Goal: Task Accomplishment & Management: Use online tool/utility

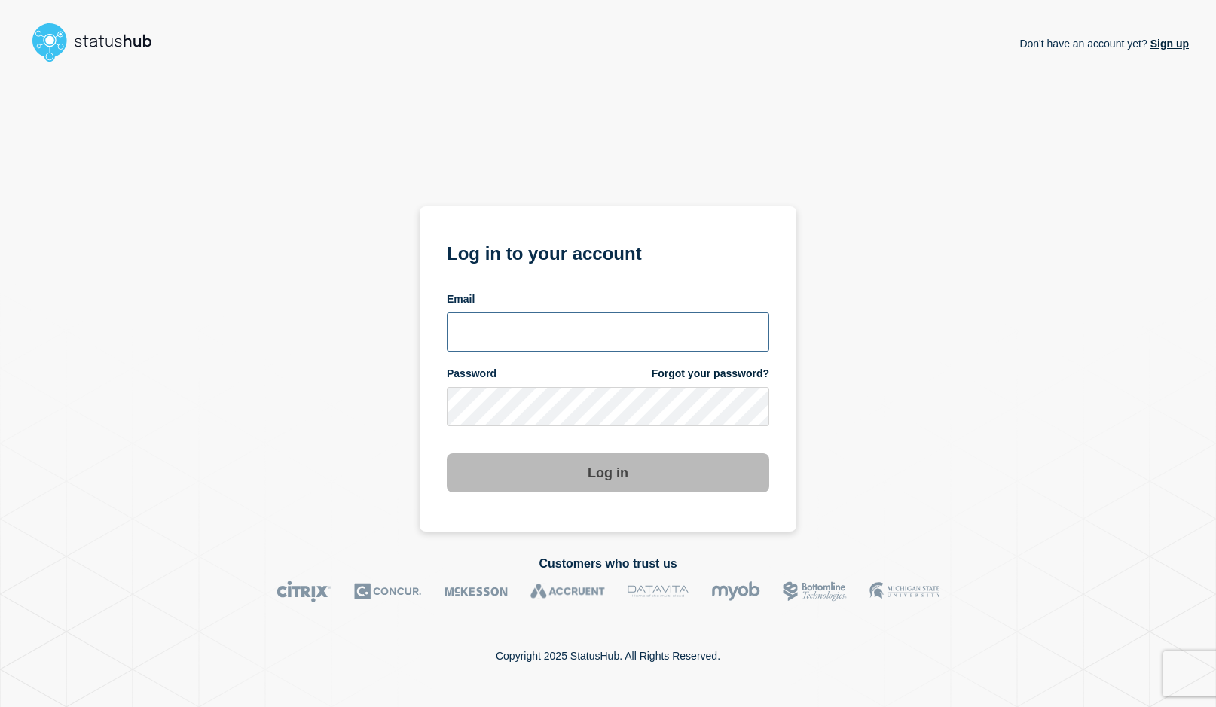
click at [508, 326] on input "email input" at bounding box center [608, 332] width 322 height 39
type input "psawado@clemson.edu"
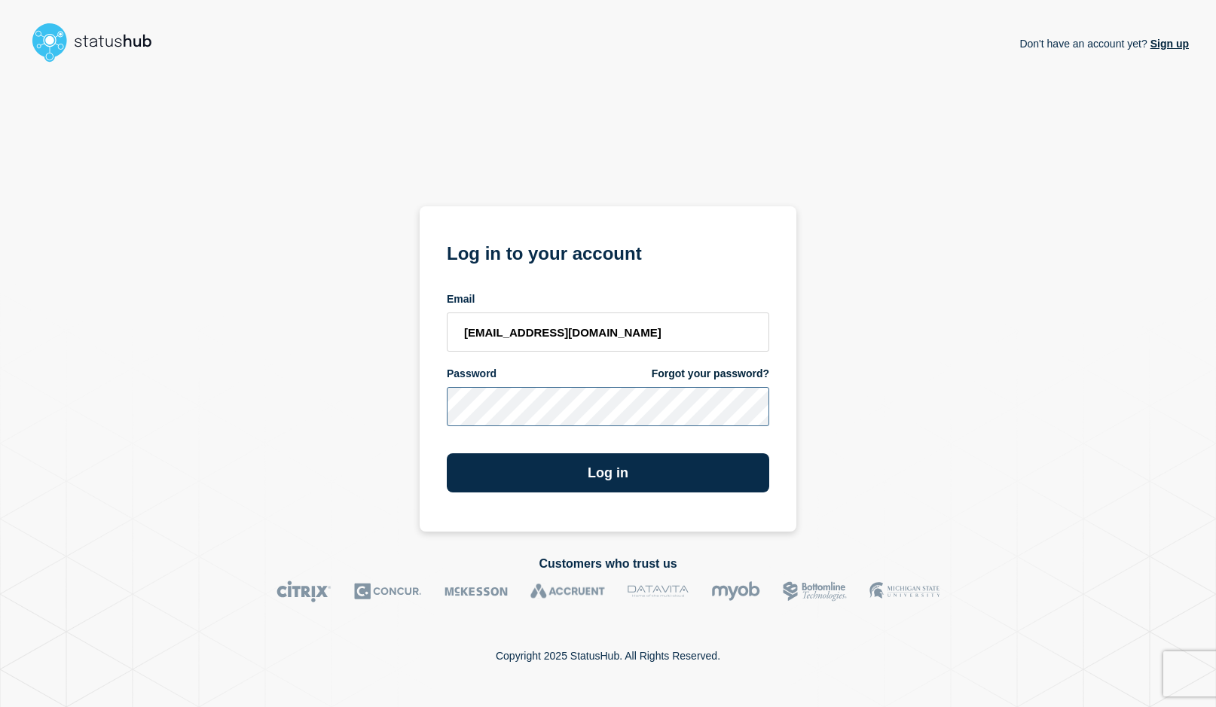
click at [447, 454] on button "Log in" at bounding box center [608, 473] width 322 height 39
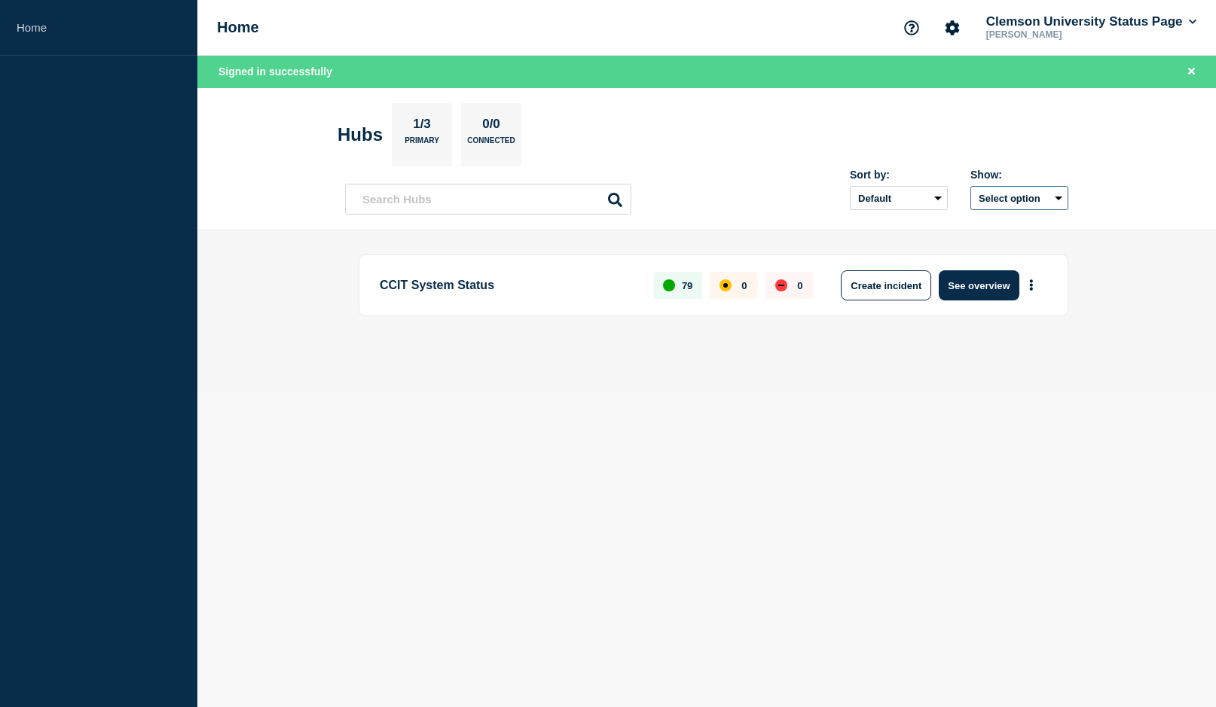
click at [1052, 195] on button "Select option" at bounding box center [1019, 198] width 98 height 24
click at [1052, 195] on button "Select option All Open incidents Hubs" at bounding box center [1019, 198] width 98 height 24
click at [882, 287] on button "Create incident" at bounding box center [886, 285] width 90 height 30
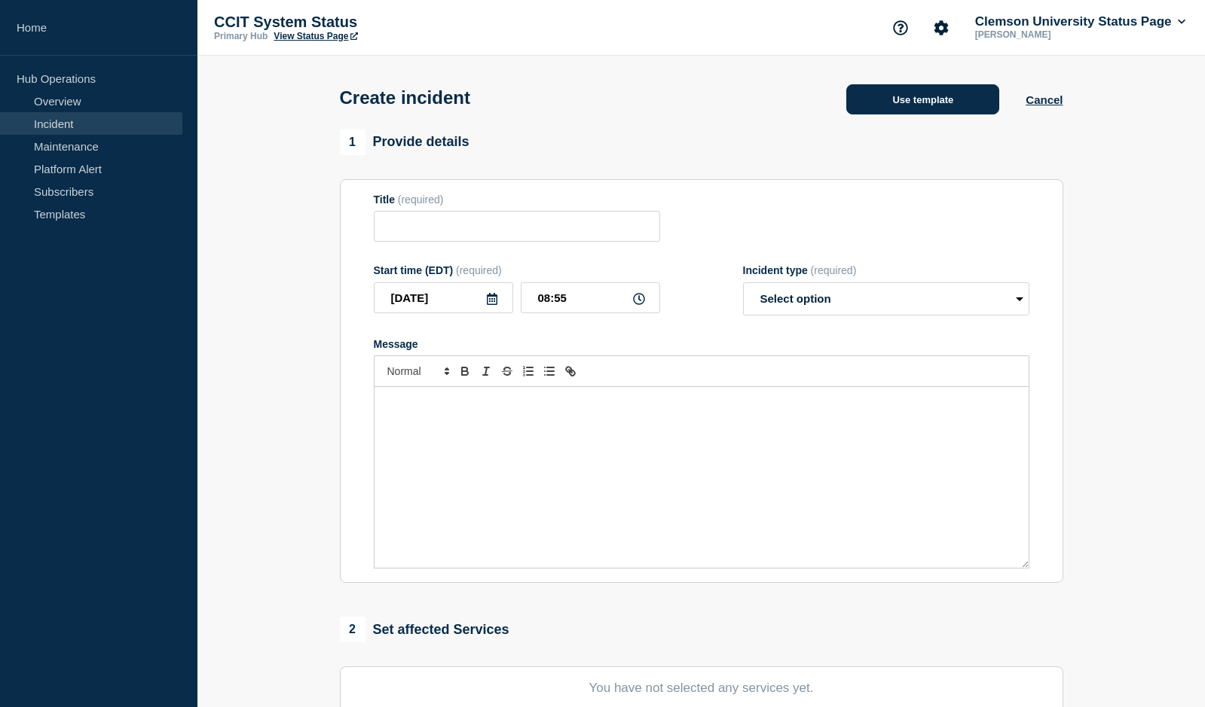
click at [958, 102] on button "Use template" at bounding box center [922, 99] width 153 height 30
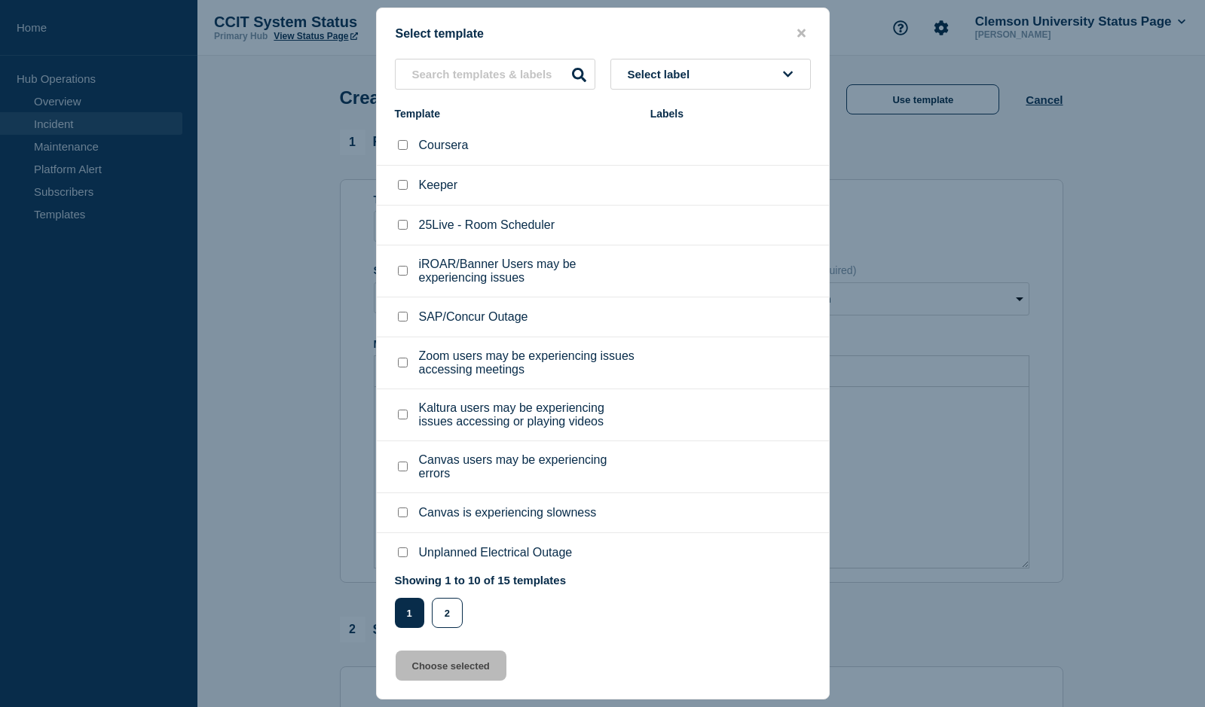
scroll to position [11, 0]
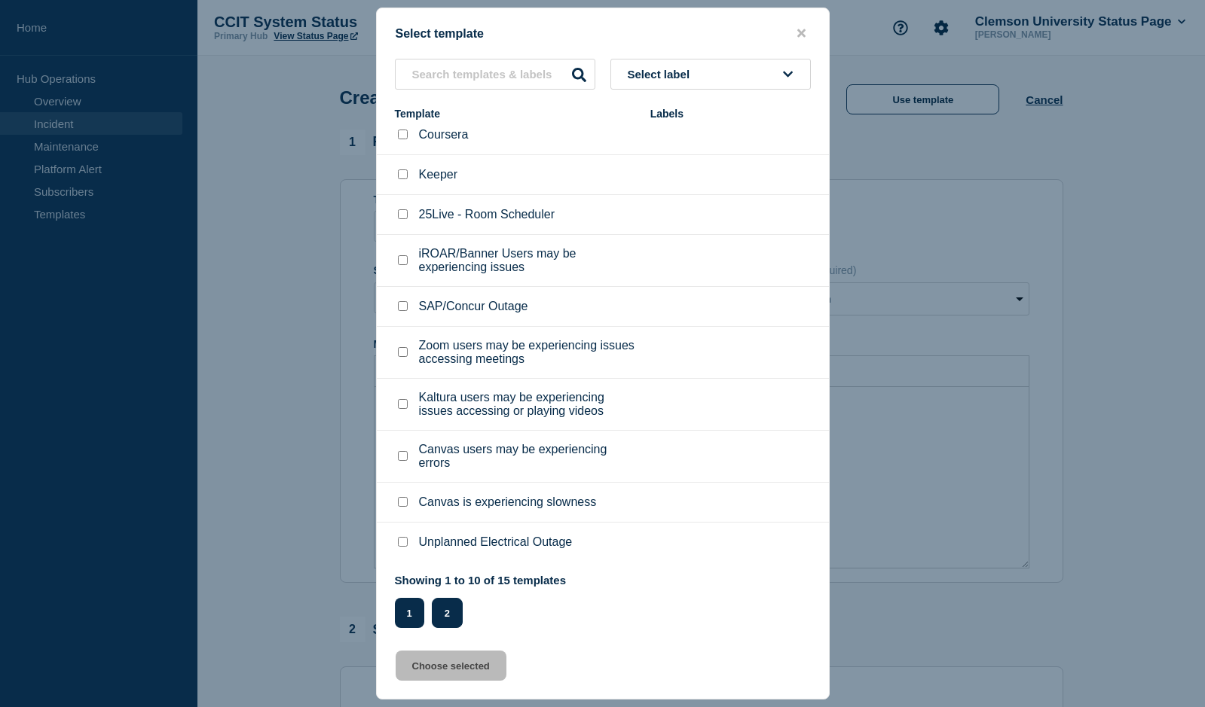
click at [454, 610] on button "2" at bounding box center [447, 613] width 31 height 30
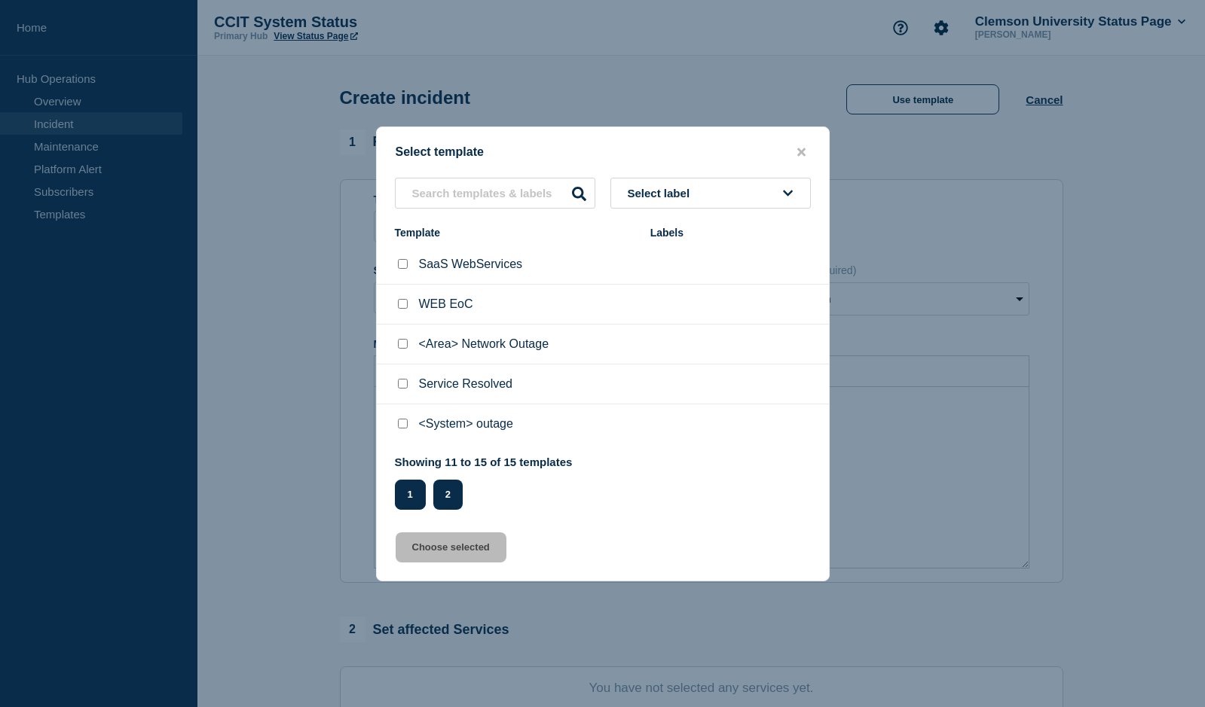
click at [417, 499] on button "1" at bounding box center [410, 495] width 31 height 30
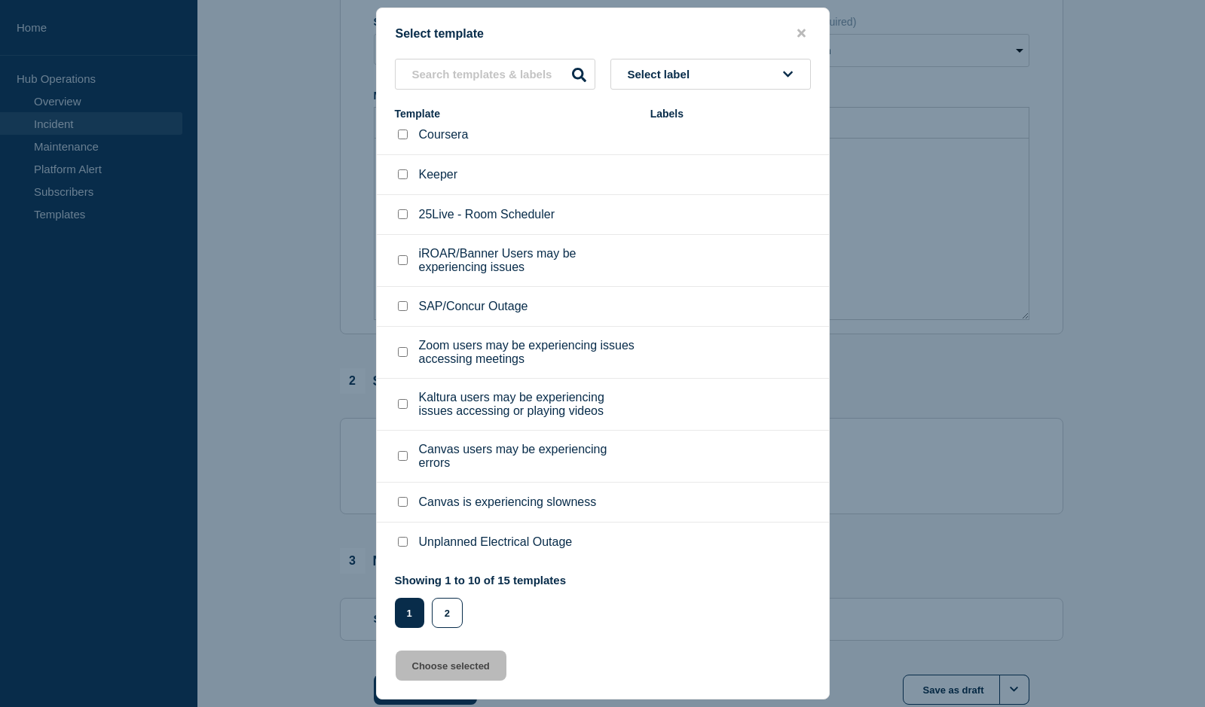
scroll to position [301, 0]
click at [798, 32] on icon "close button" at bounding box center [801, 33] width 8 height 12
